Goal: Navigation & Orientation: Find specific page/section

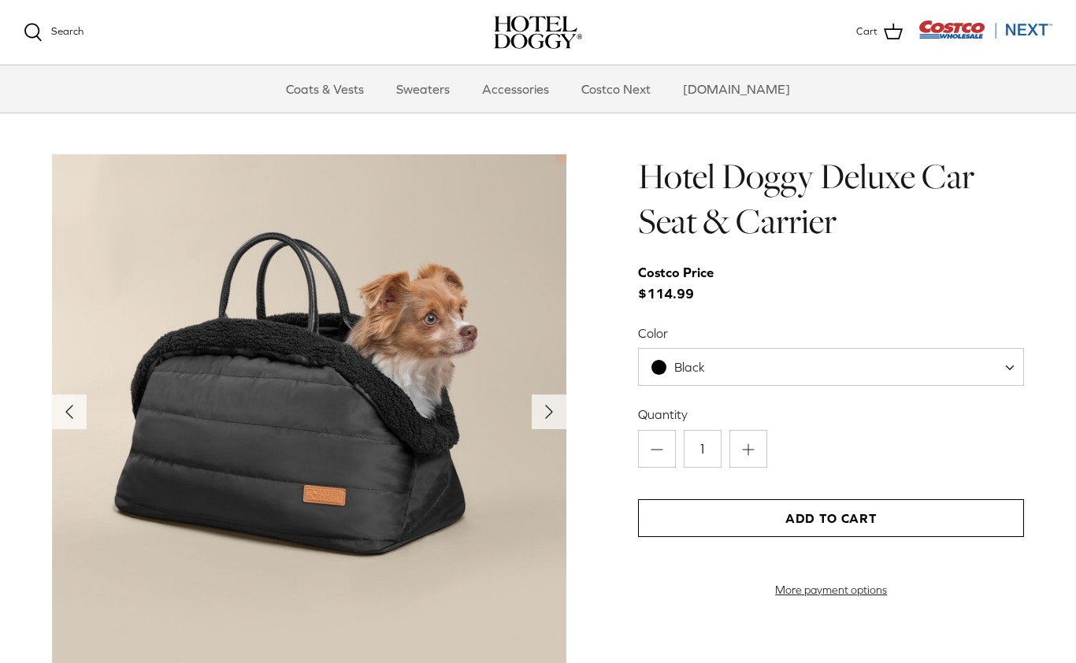
scroll to position [1499, 0]
click at [355, 92] on link "Coats & Vests" at bounding box center [325, 88] width 106 height 47
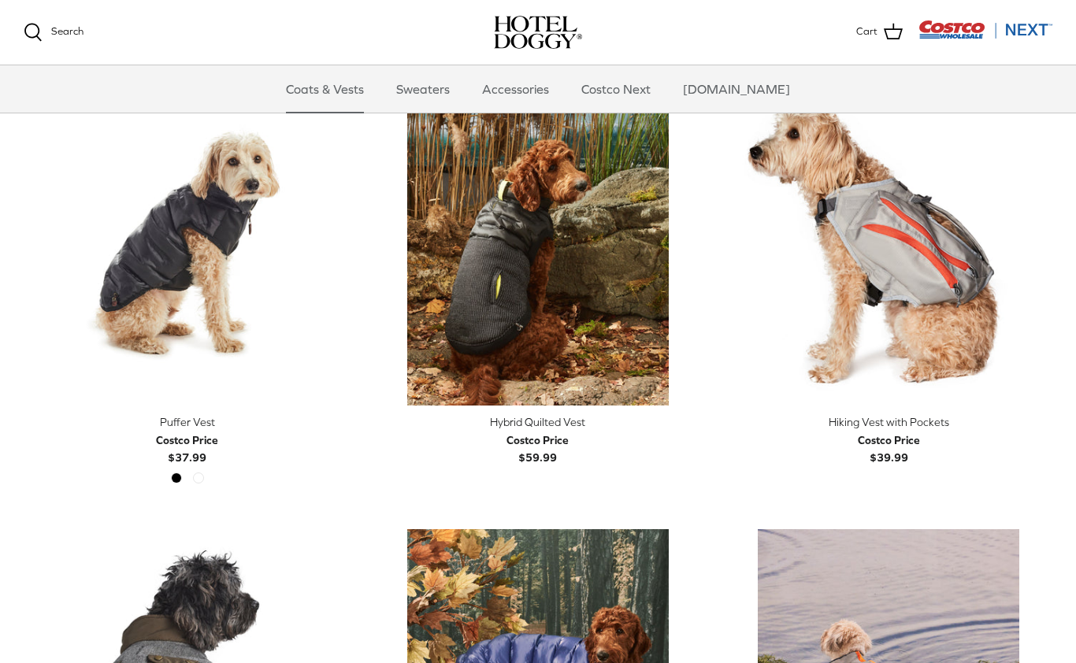
scroll to position [2648, 0]
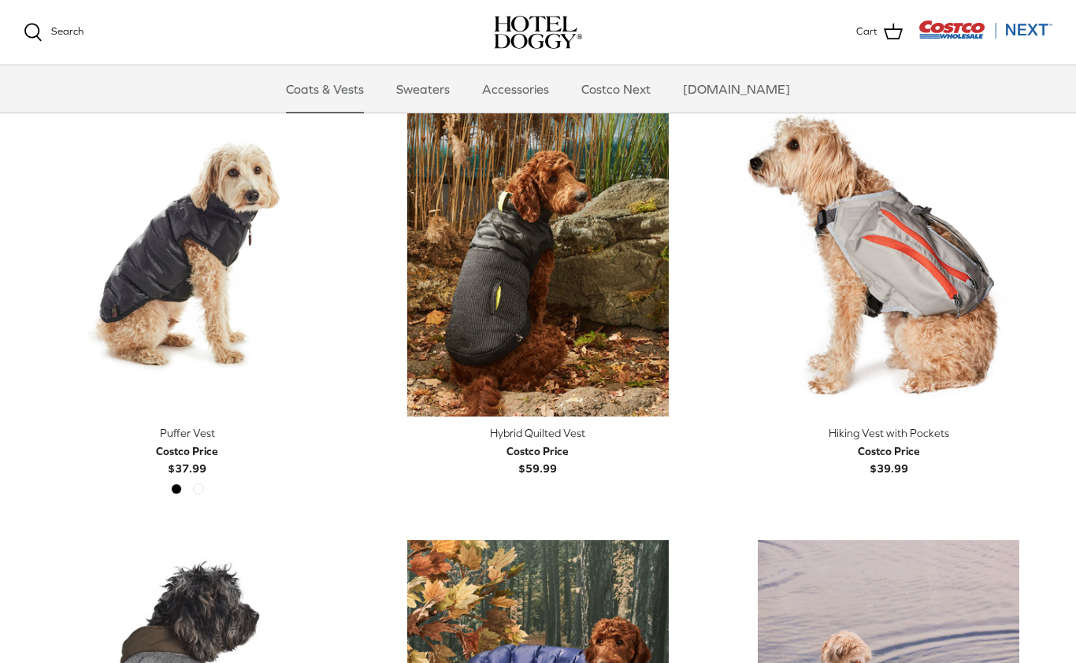
click at [451, 88] on link "Sweaters" at bounding box center [423, 88] width 82 height 47
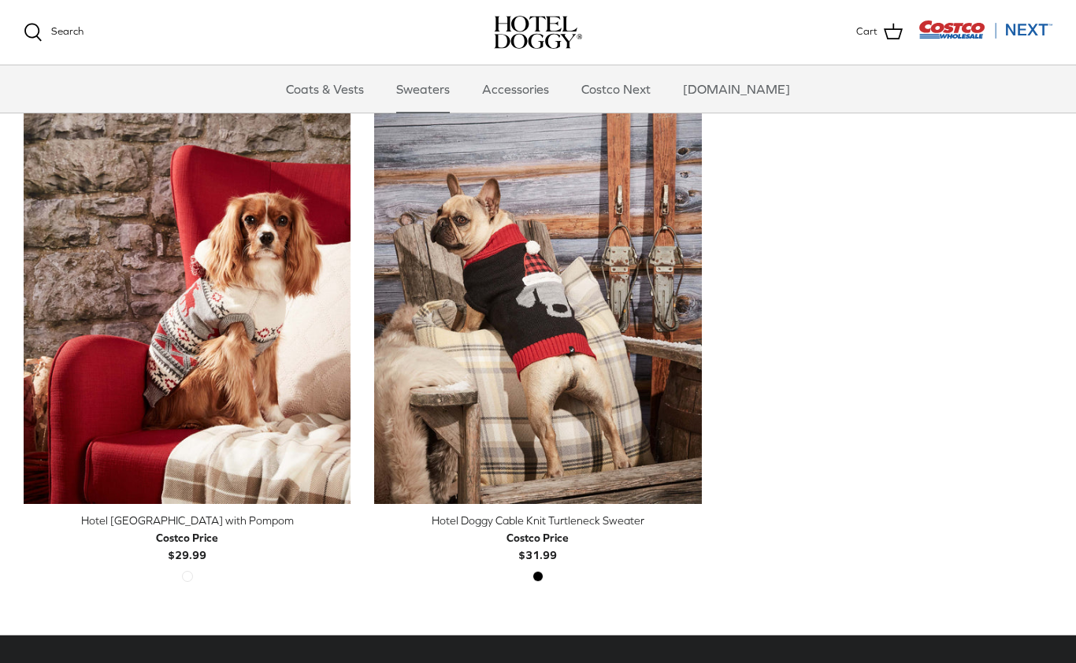
scroll to position [389, 0]
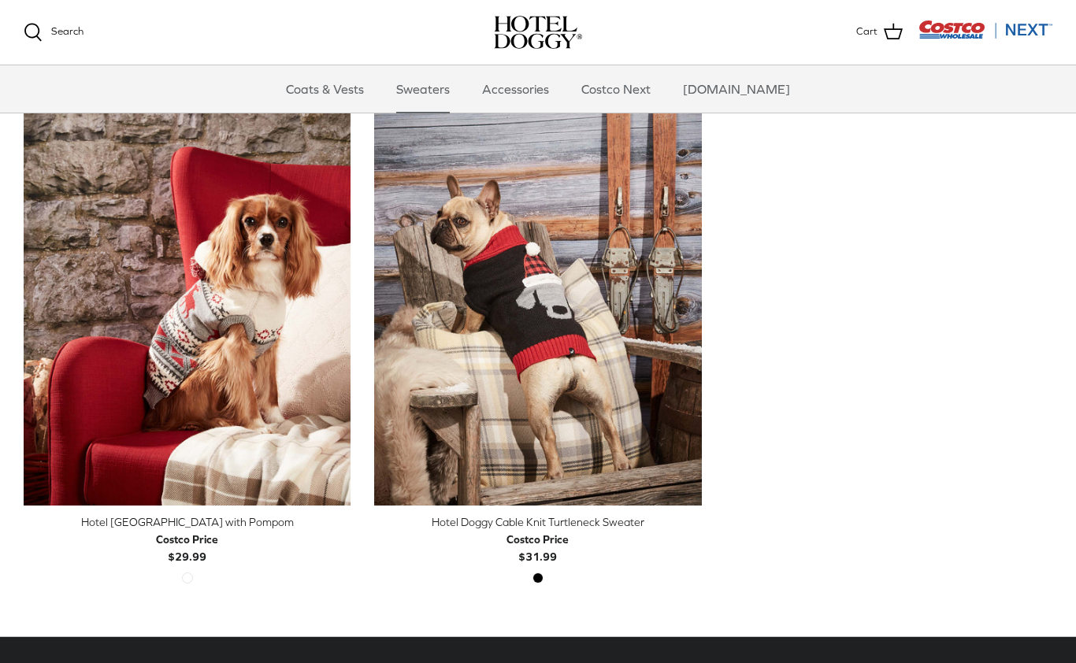
click at [541, 82] on link "Accessories" at bounding box center [515, 88] width 95 height 47
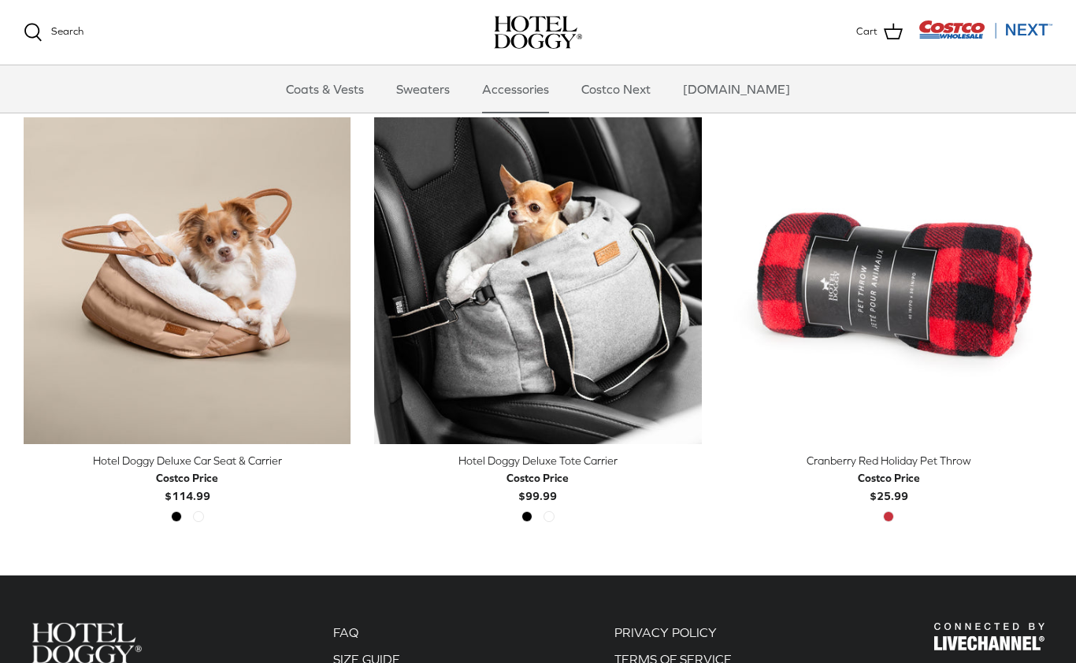
scroll to position [369, 0]
